Goal: Task Accomplishment & Management: Manage account settings

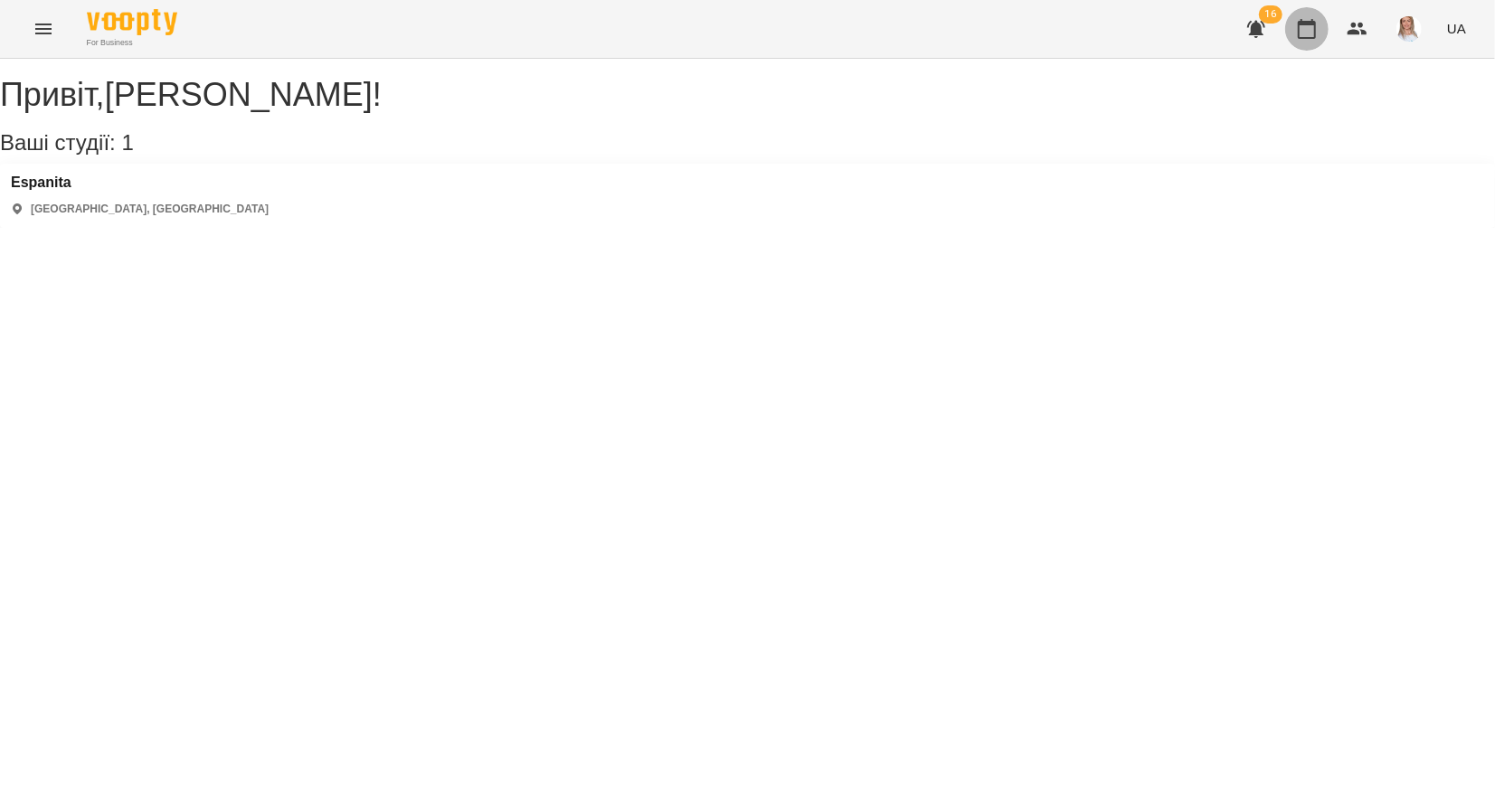
click at [1322, 29] on button "button" at bounding box center [1306, 28] width 44 height 44
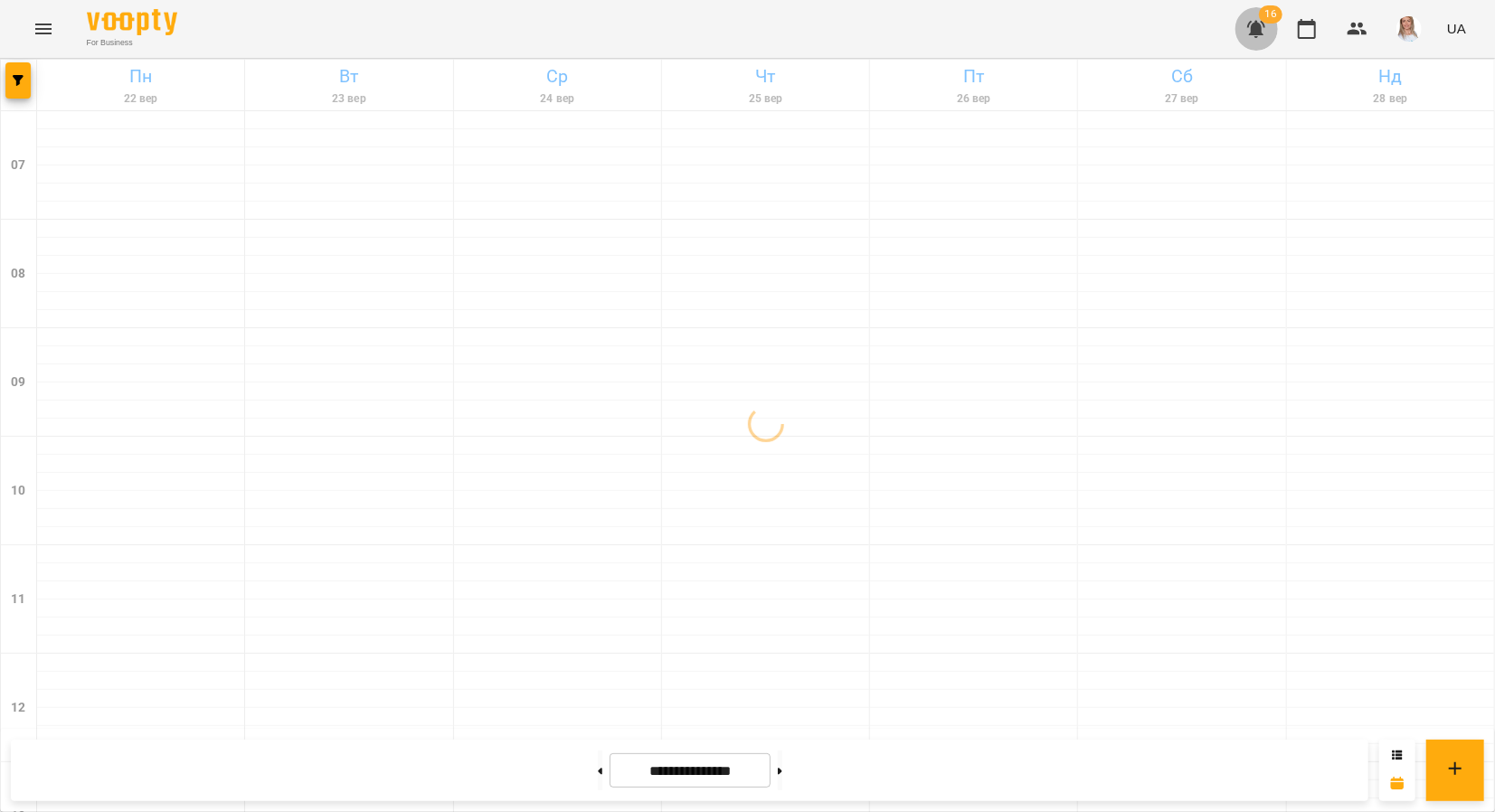
click at [1257, 22] on icon "button" at bounding box center [1256, 29] width 18 height 17
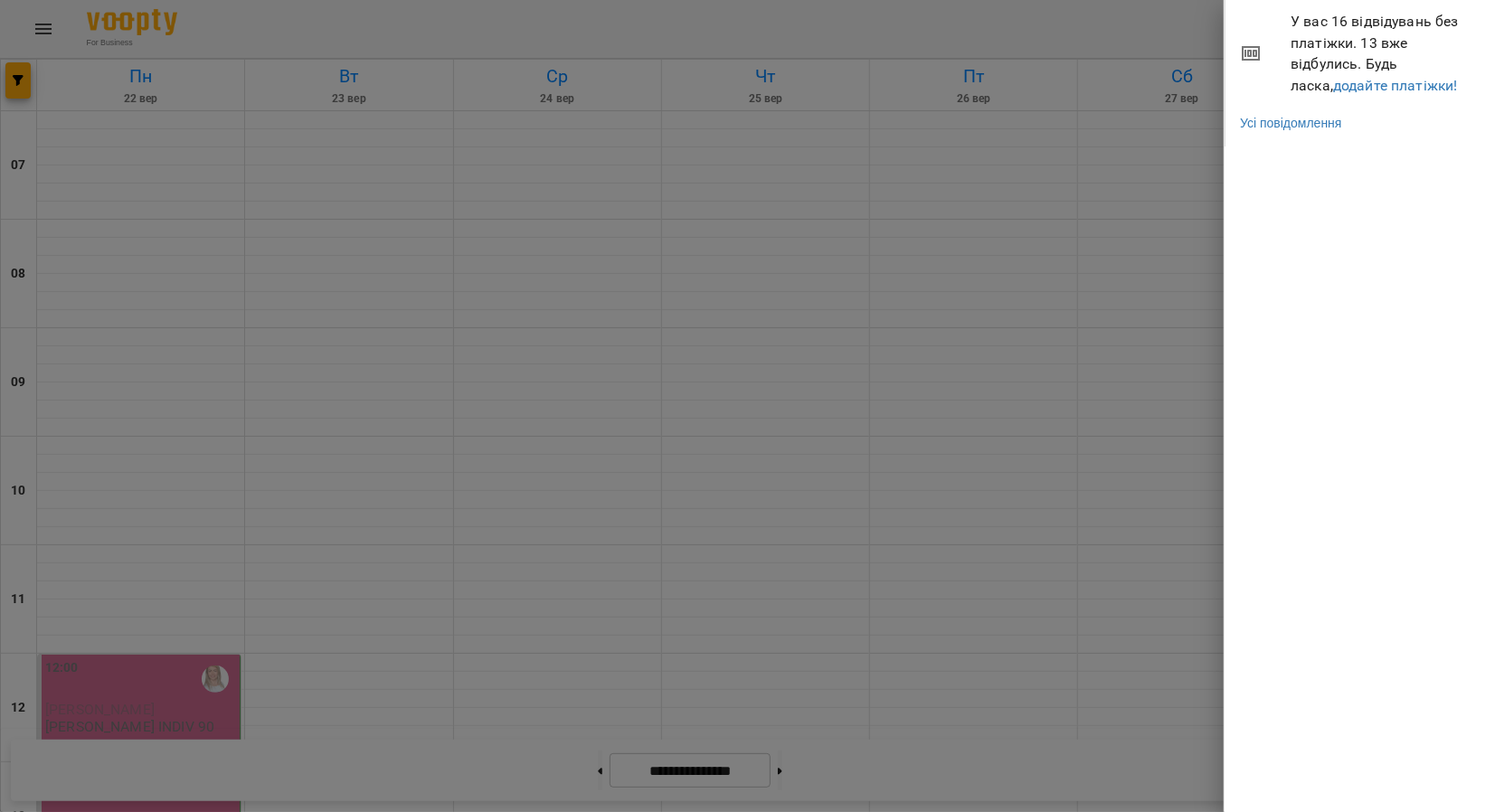
click at [1157, 18] on div at bounding box center [748, 406] width 1495 height 812
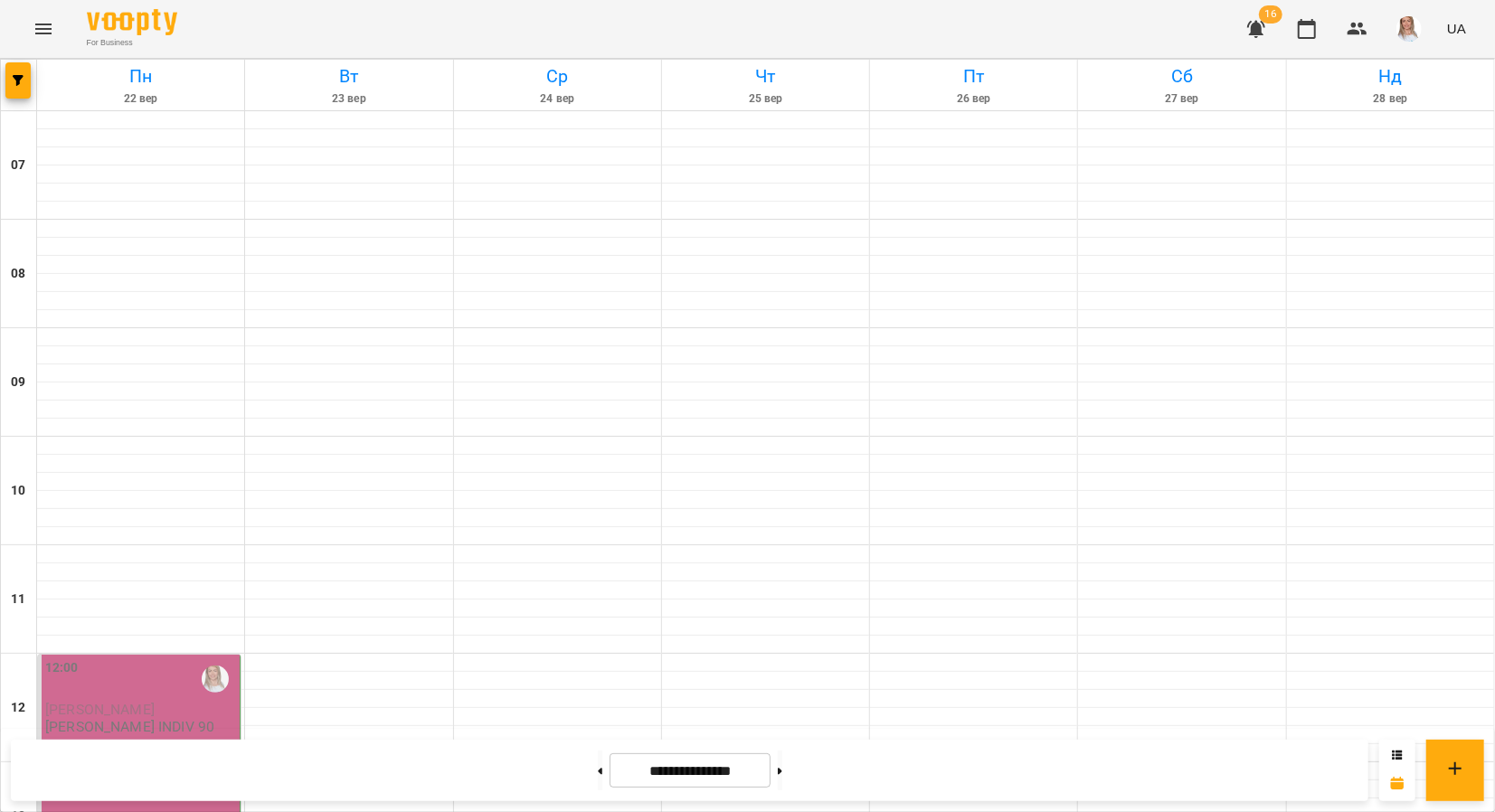
scroll to position [845, 0]
click at [598, 764] on button at bounding box center [600, 769] width 5 height 40
type input "**********"
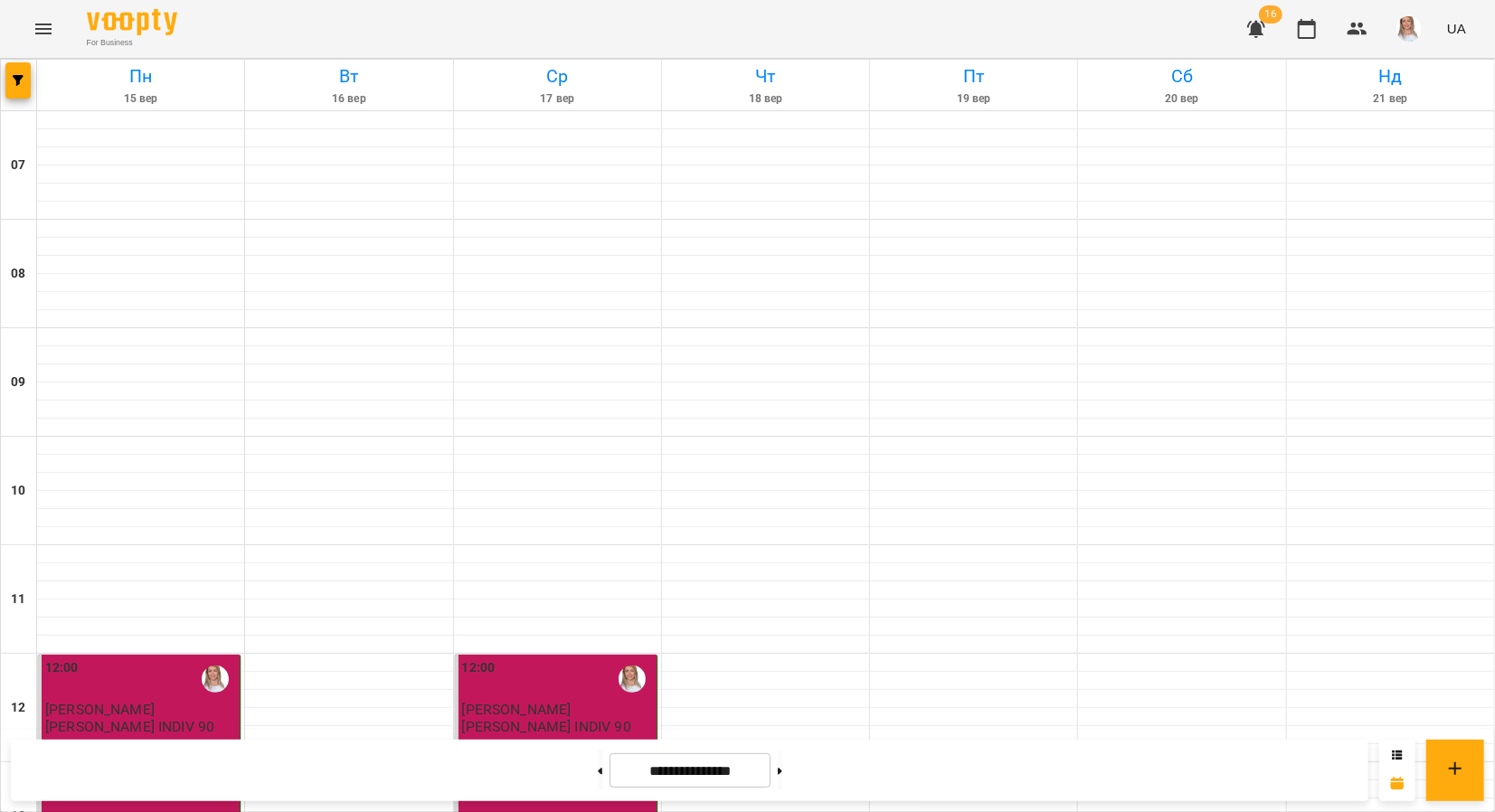
scroll to position [1116, 0]
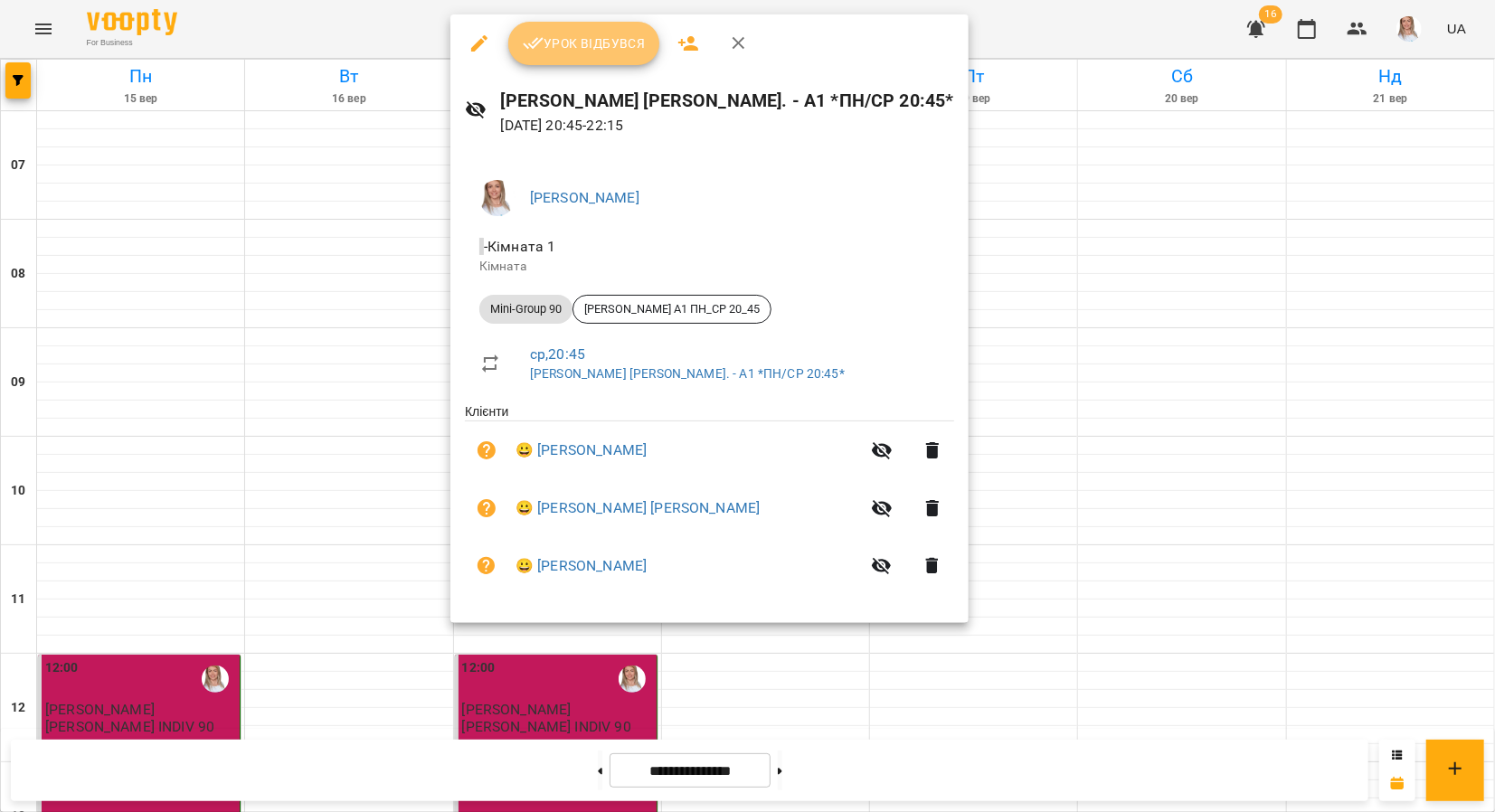
click at [605, 42] on span "Урок відбувся" at bounding box center [584, 44] width 123 height 21
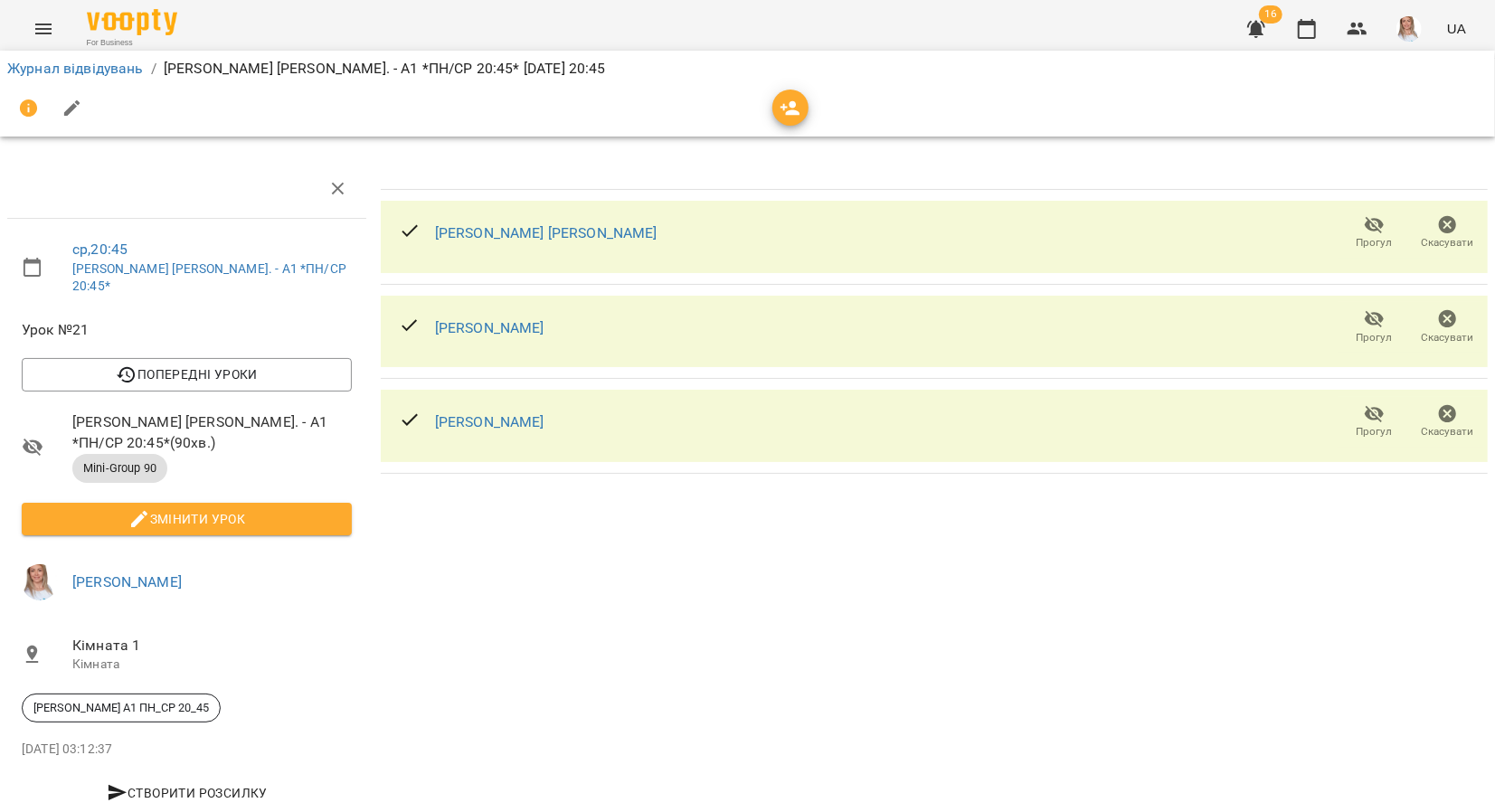
click at [156, 508] on span "Змінити урок" at bounding box center [186, 519] width 301 height 21
select select "**********"
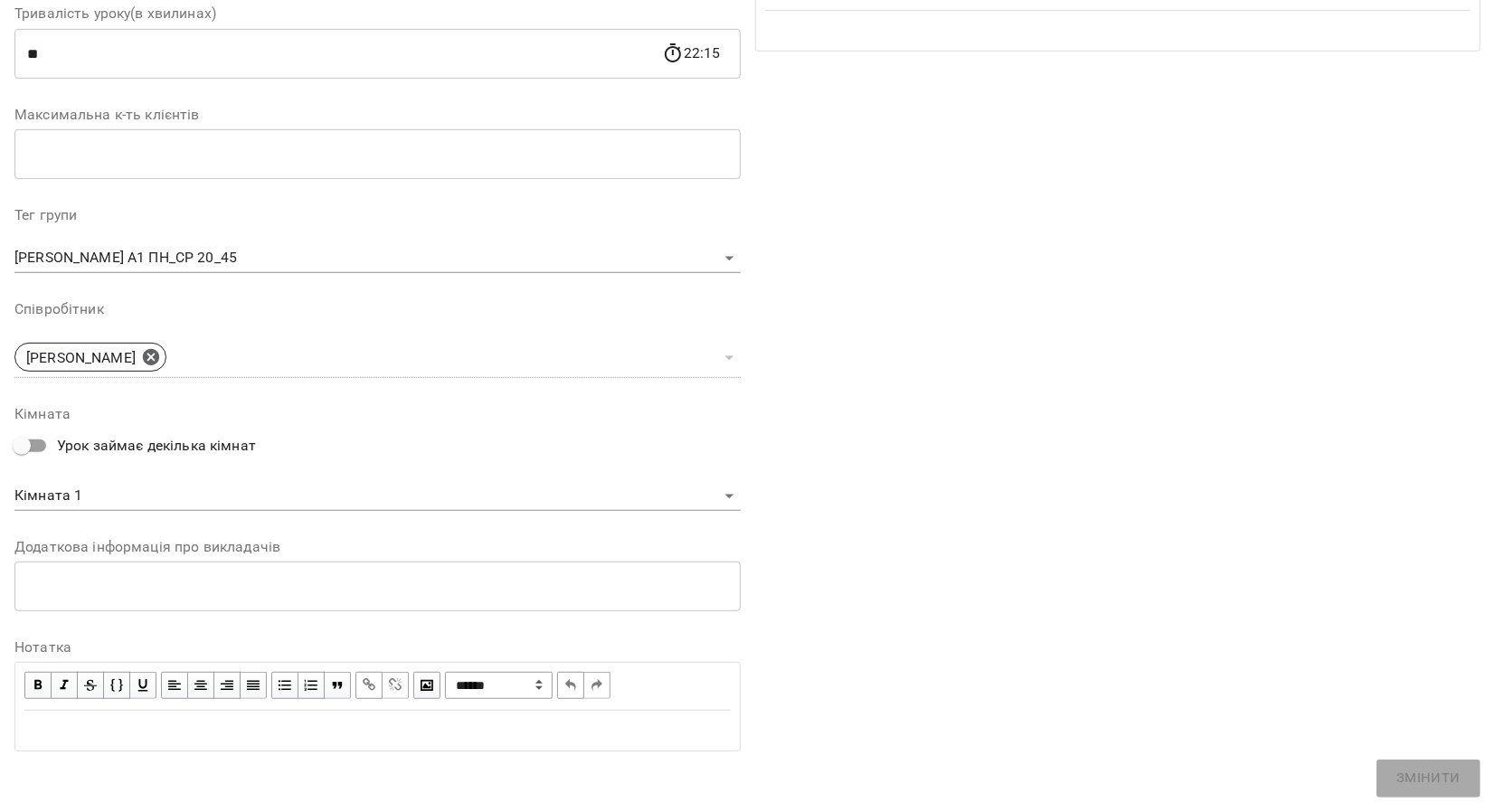
scroll to position [369, 0]
click at [95, 721] on div "Edit text" at bounding box center [378, 728] width 707 height 21
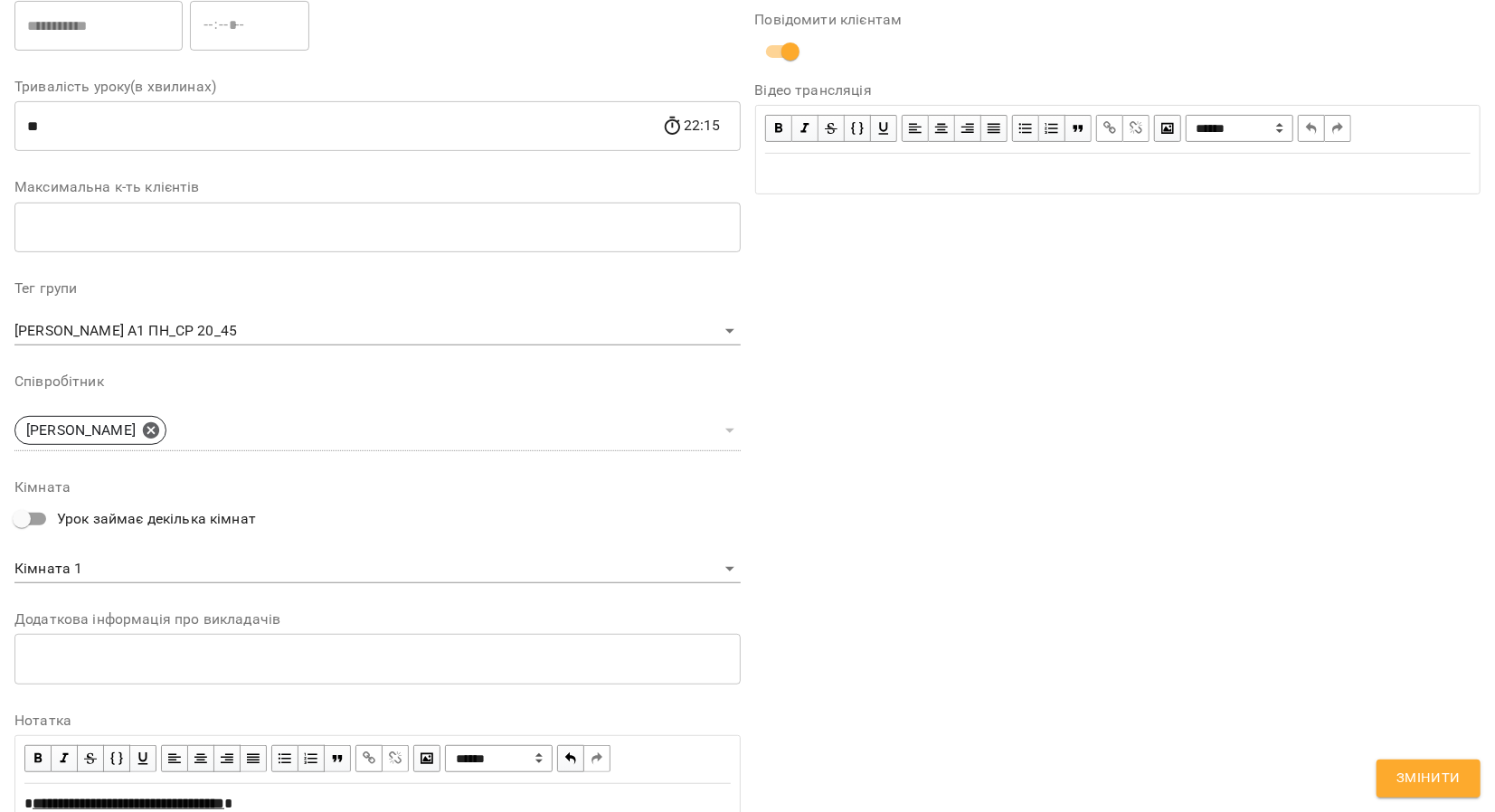
scroll to position [444, 0]
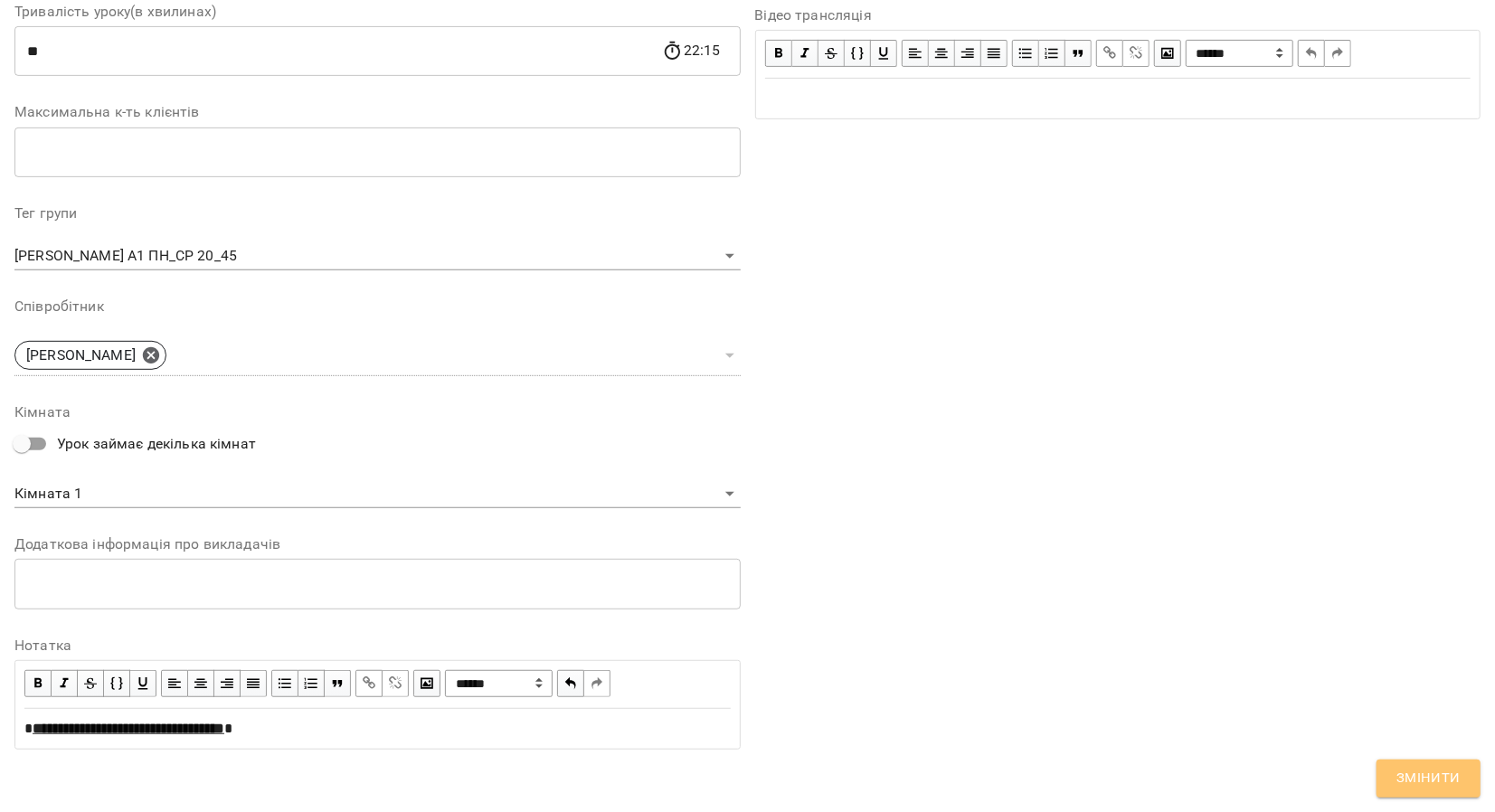
click at [1461, 772] on span "Змінити" at bounding box center [1428, 778] width 64 height 23
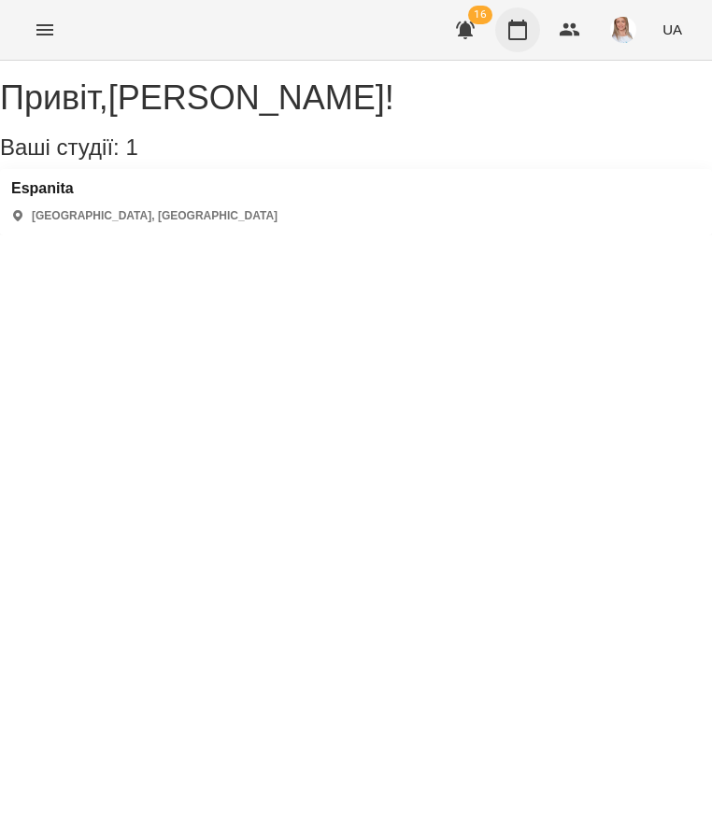
click at [516, 23] on icon "button" at bounding box center [517, 30] width 19 height 21
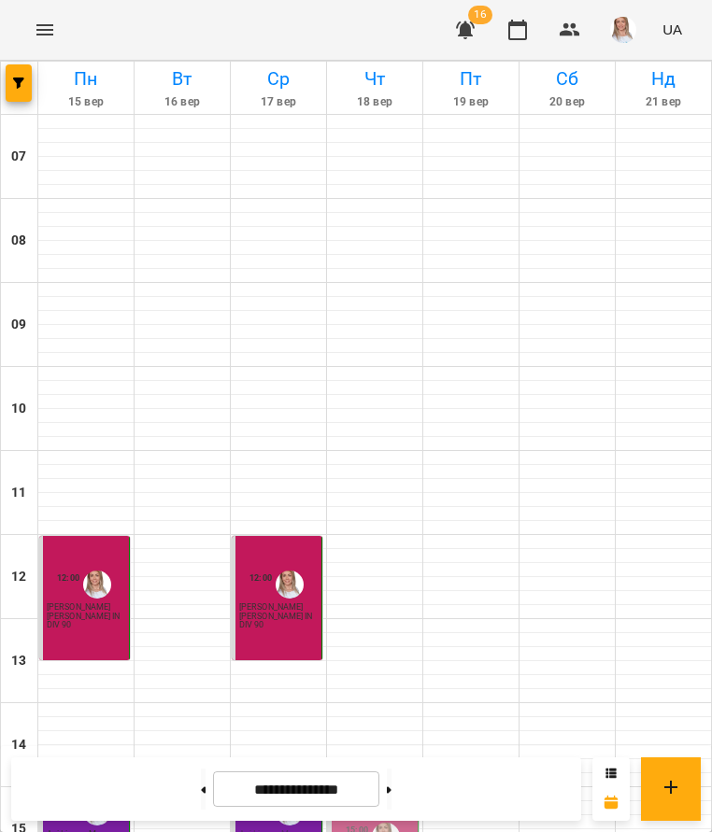
scroll to position [430, 0]
